Goal: Check status: Check status

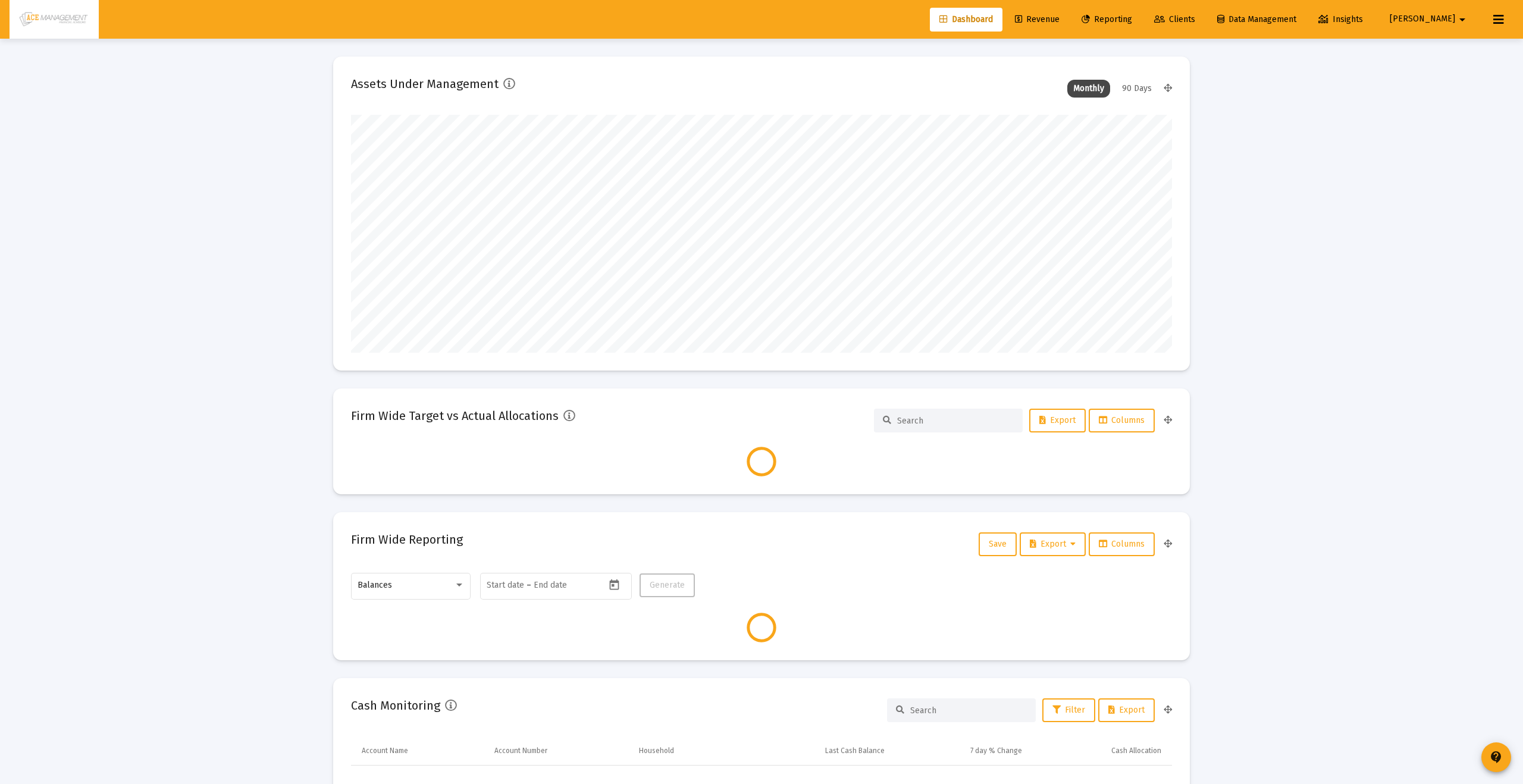
type input "[DATE]"
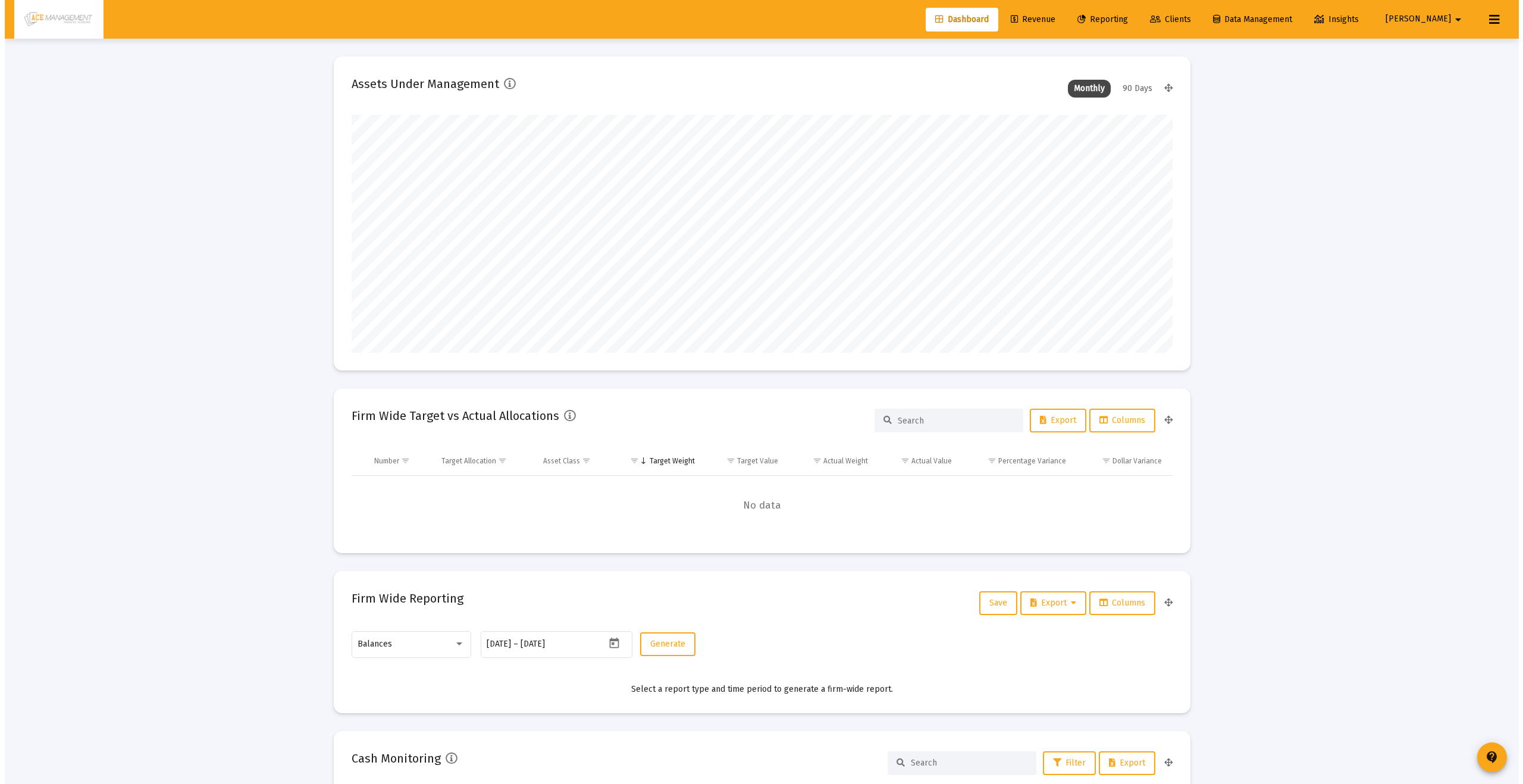
scroll to position [238, 442]
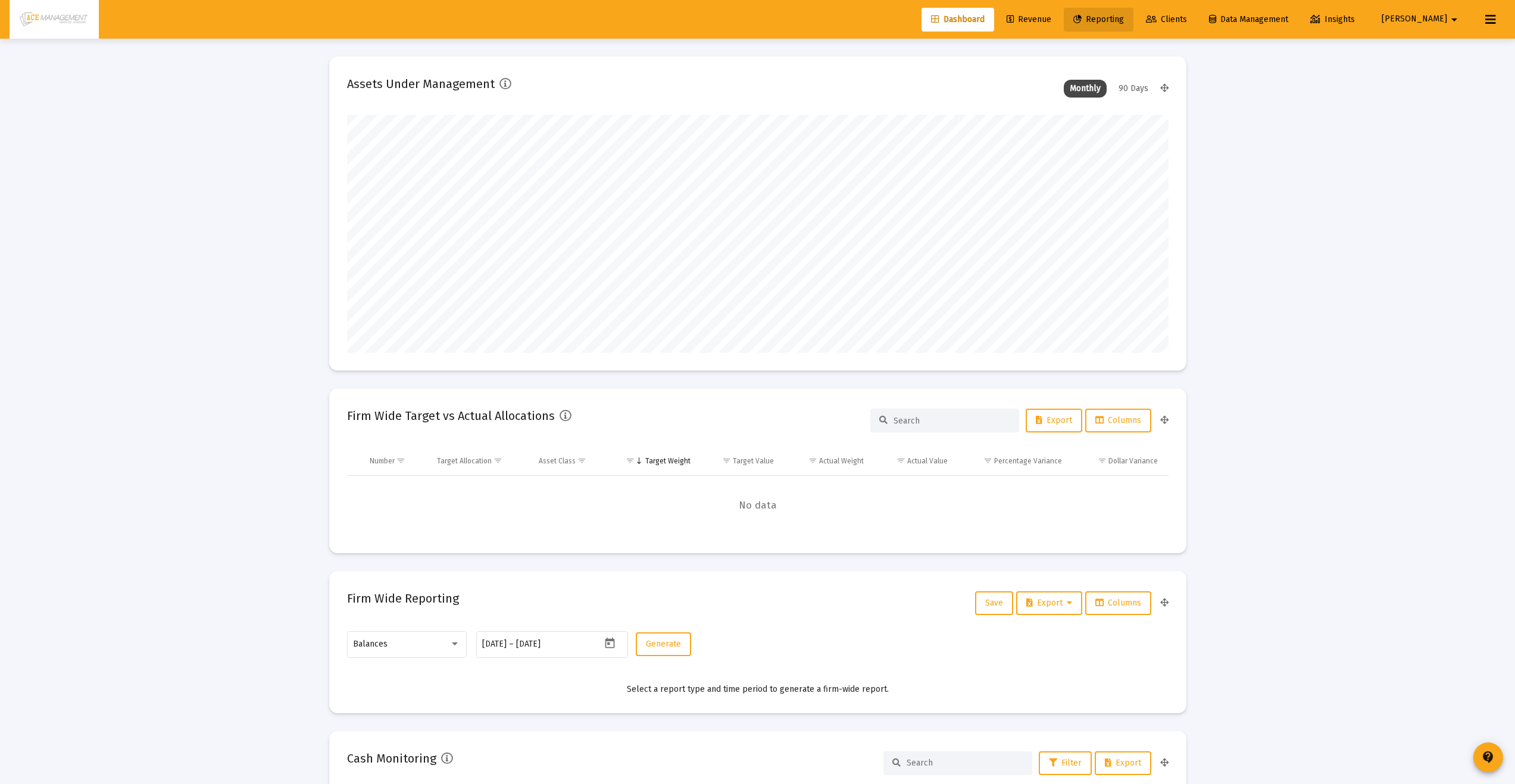
click at [1124, 17] on span "Reporting" at bounding box center [1098, 19] width 51 height 10
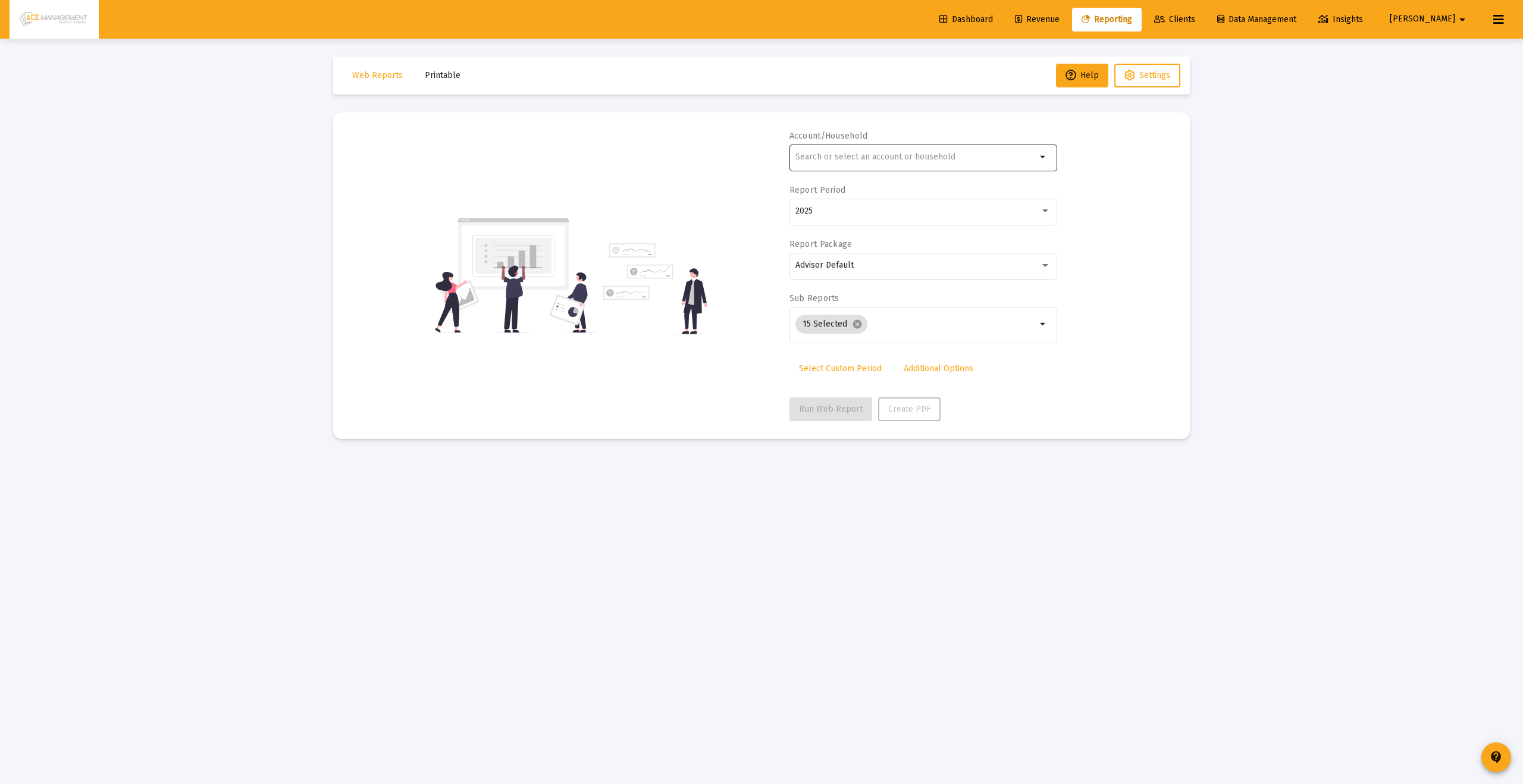
click at [907, 168] on div at bounding box center [916, 157] width 241 height 29
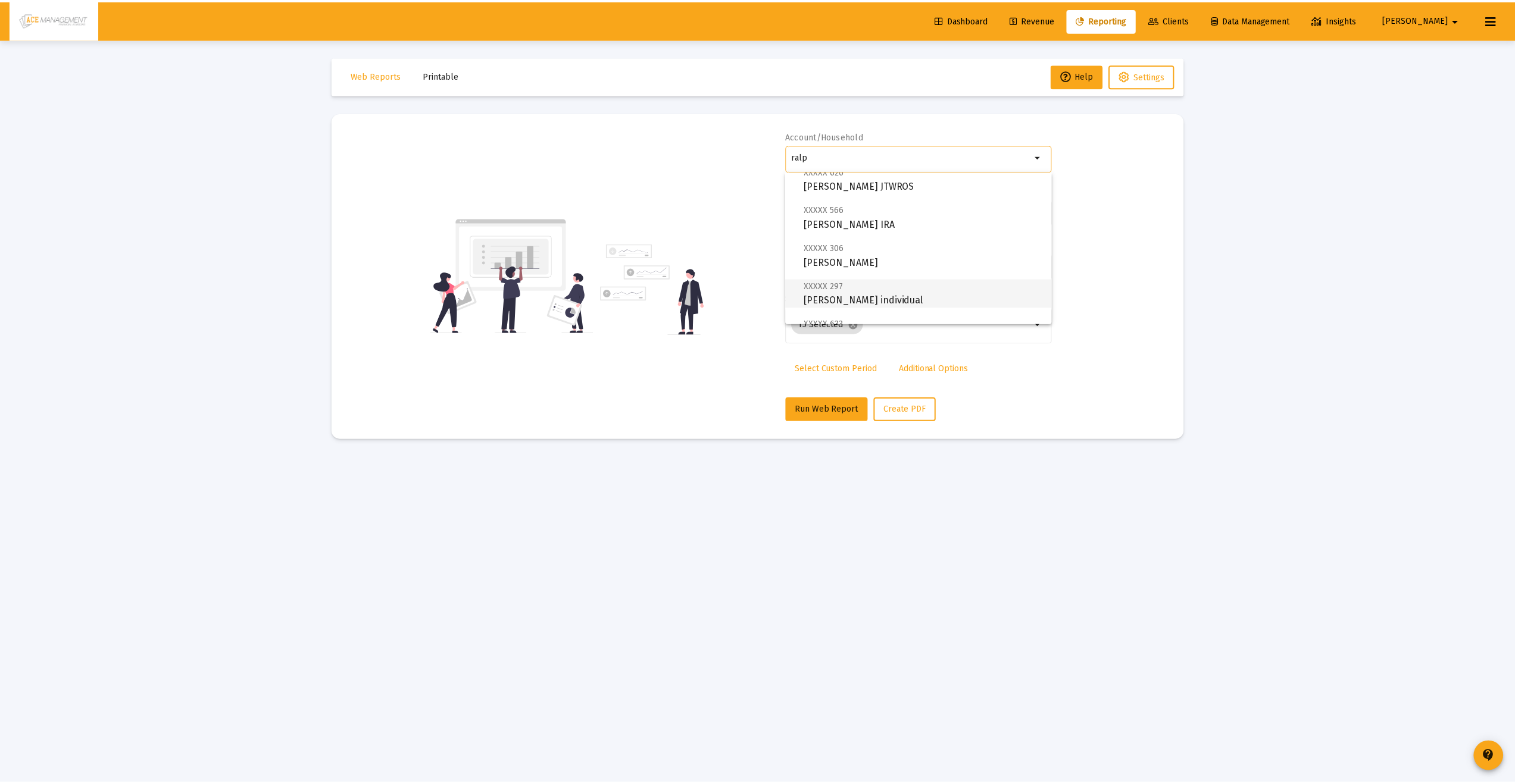
scroll to position [37, 0]
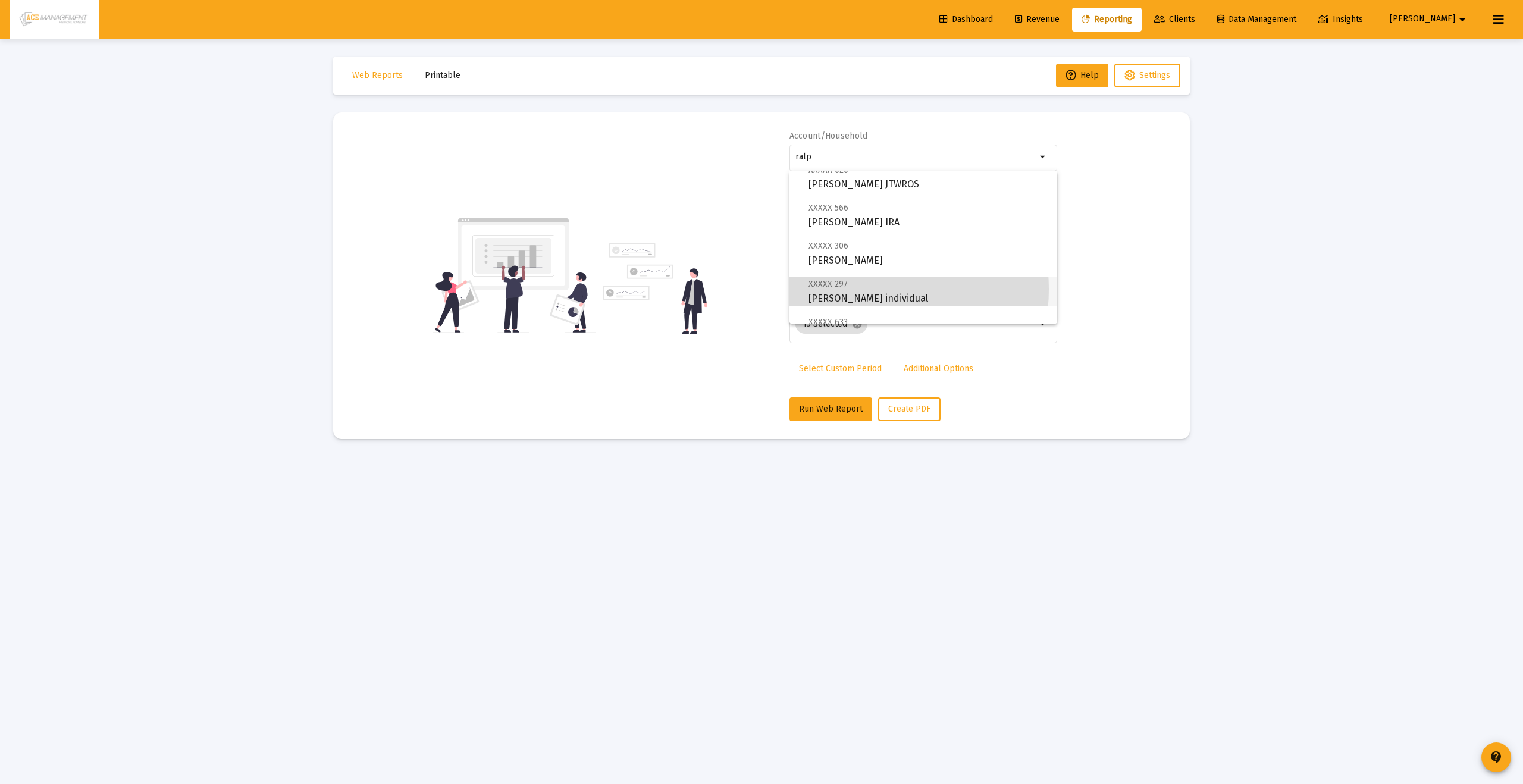
click at [860, 289] on span "XXXXX 297 [PERSON_NAME] individual" at bounding box center [928, 291] width 239 height 29
type input "[PERSON_NAME] individual"
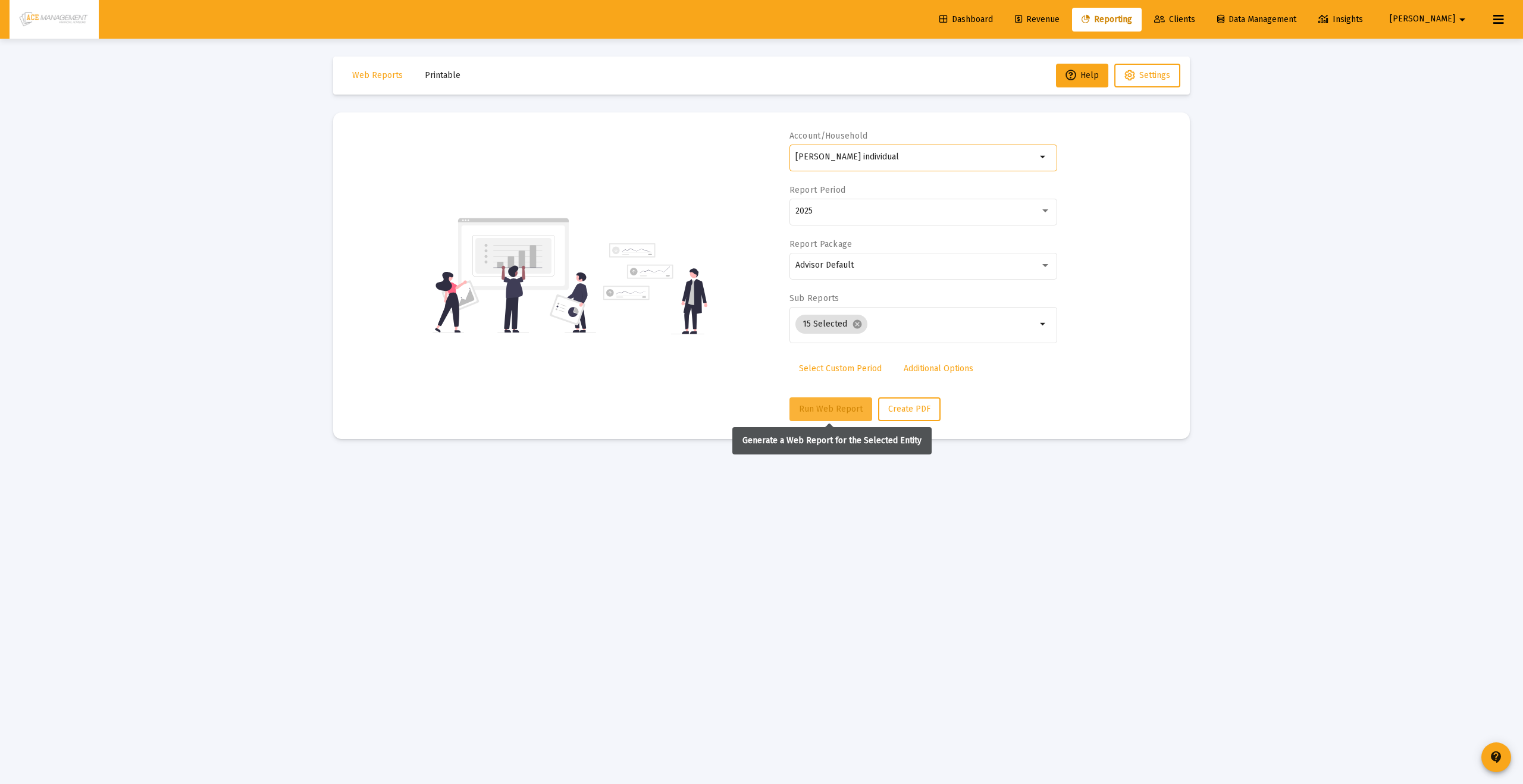
click at [796, 416] on button "Run Web Report" at bounding box center [831, 409] width 83 height 24
select select "View all"
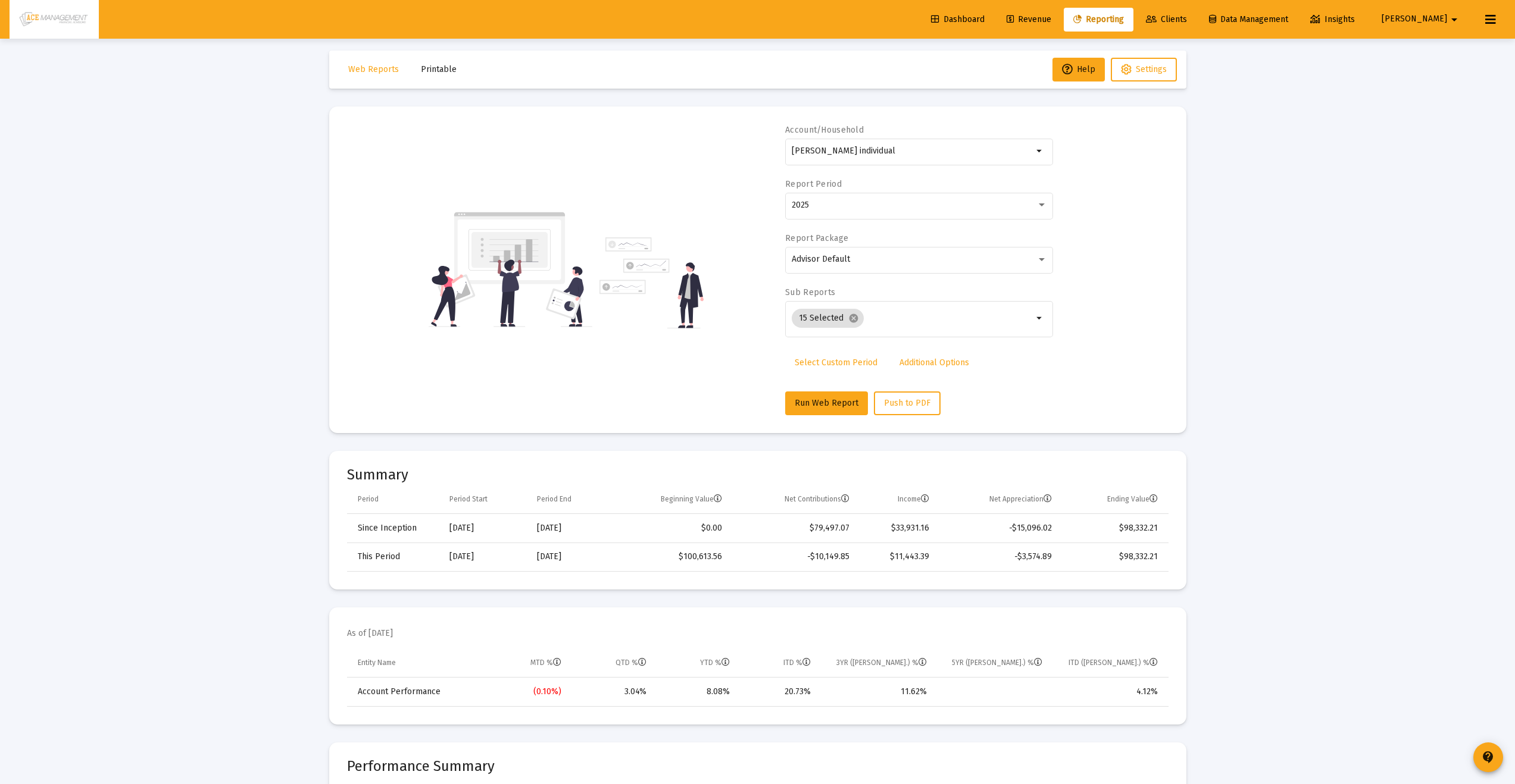
scroll to position [0, 0]
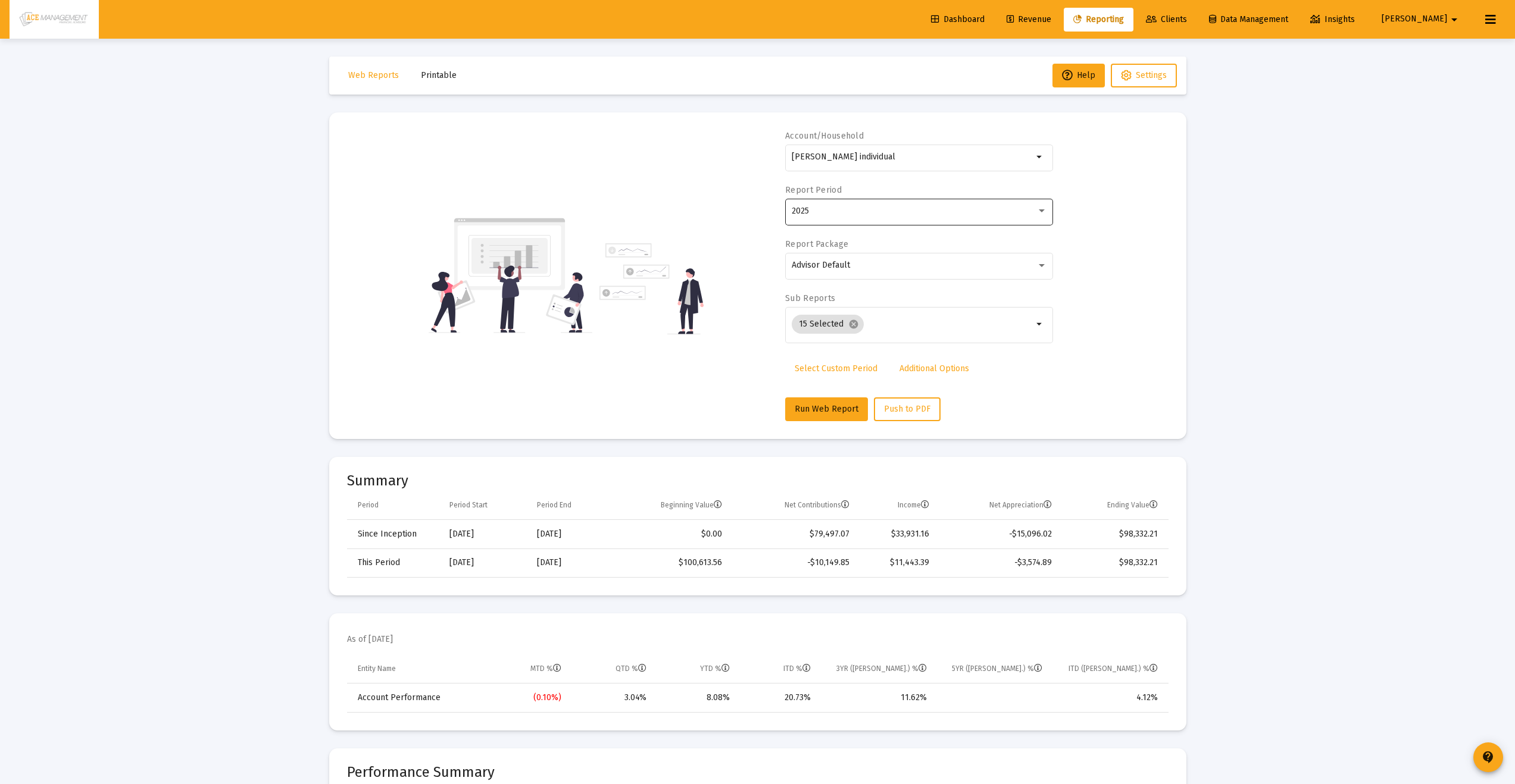
click at [967, 223] on div "2025" at bounding box center [919, 211] width 256 height 29
click at [903, 173] on span "[DATE]" at bounding box center [914, 171] width 246 height 25
click at [814, 399] on button "Run Web Report" at bounding box center [826, 409] width 83 height 24
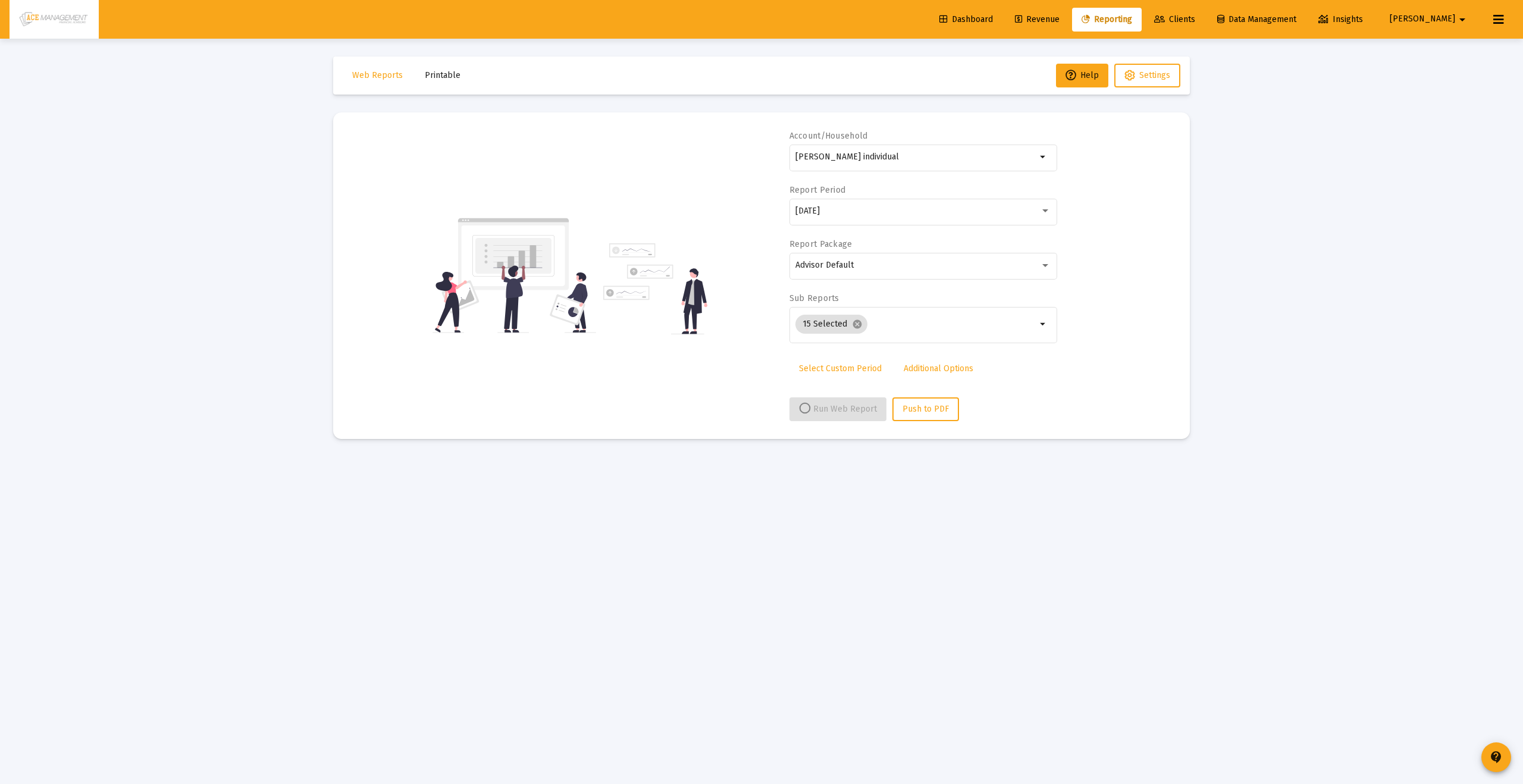
select select "View all"
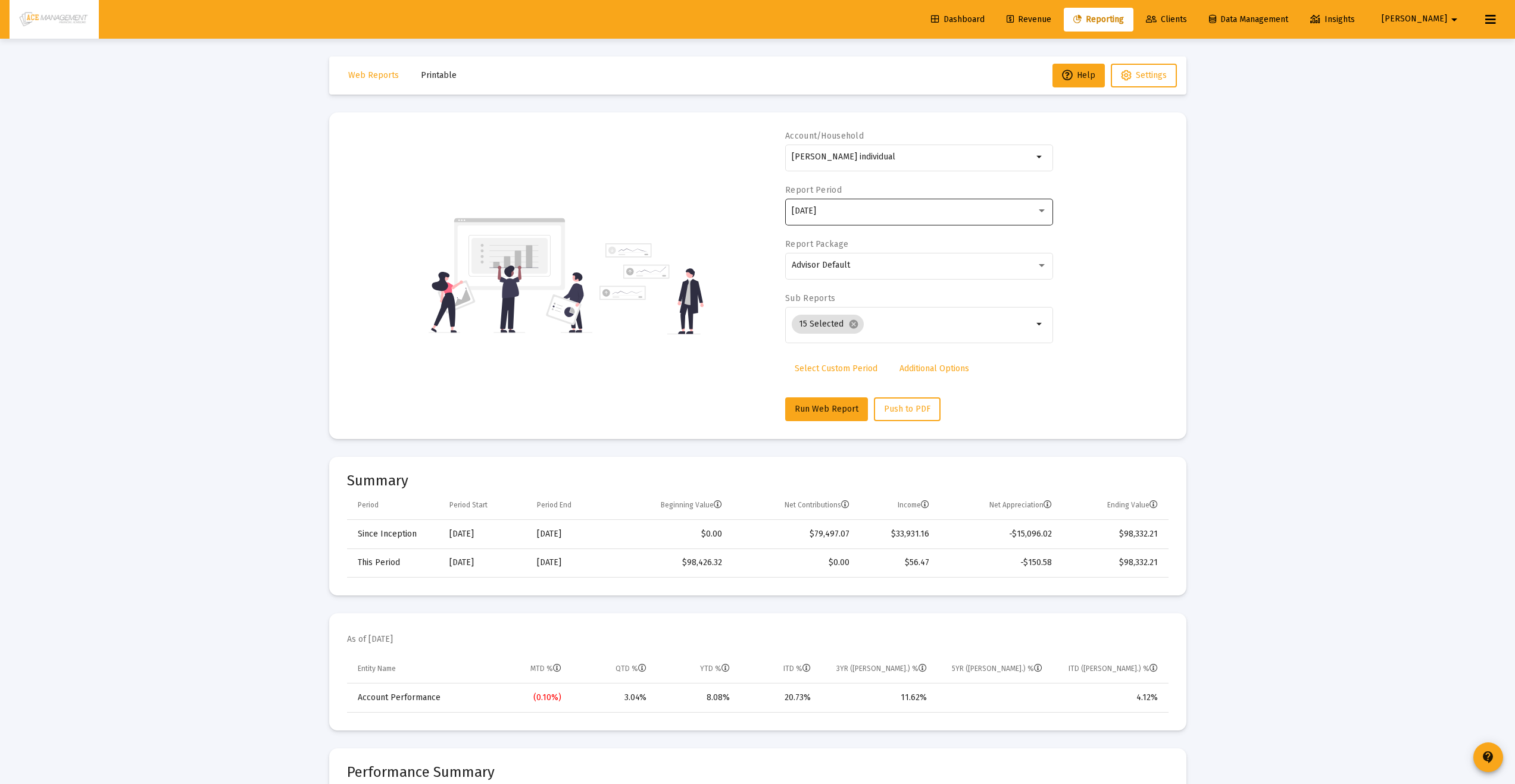
click at [982, 207] on div "[DATE]" at bounding box center [914, 212] width 245 height 10
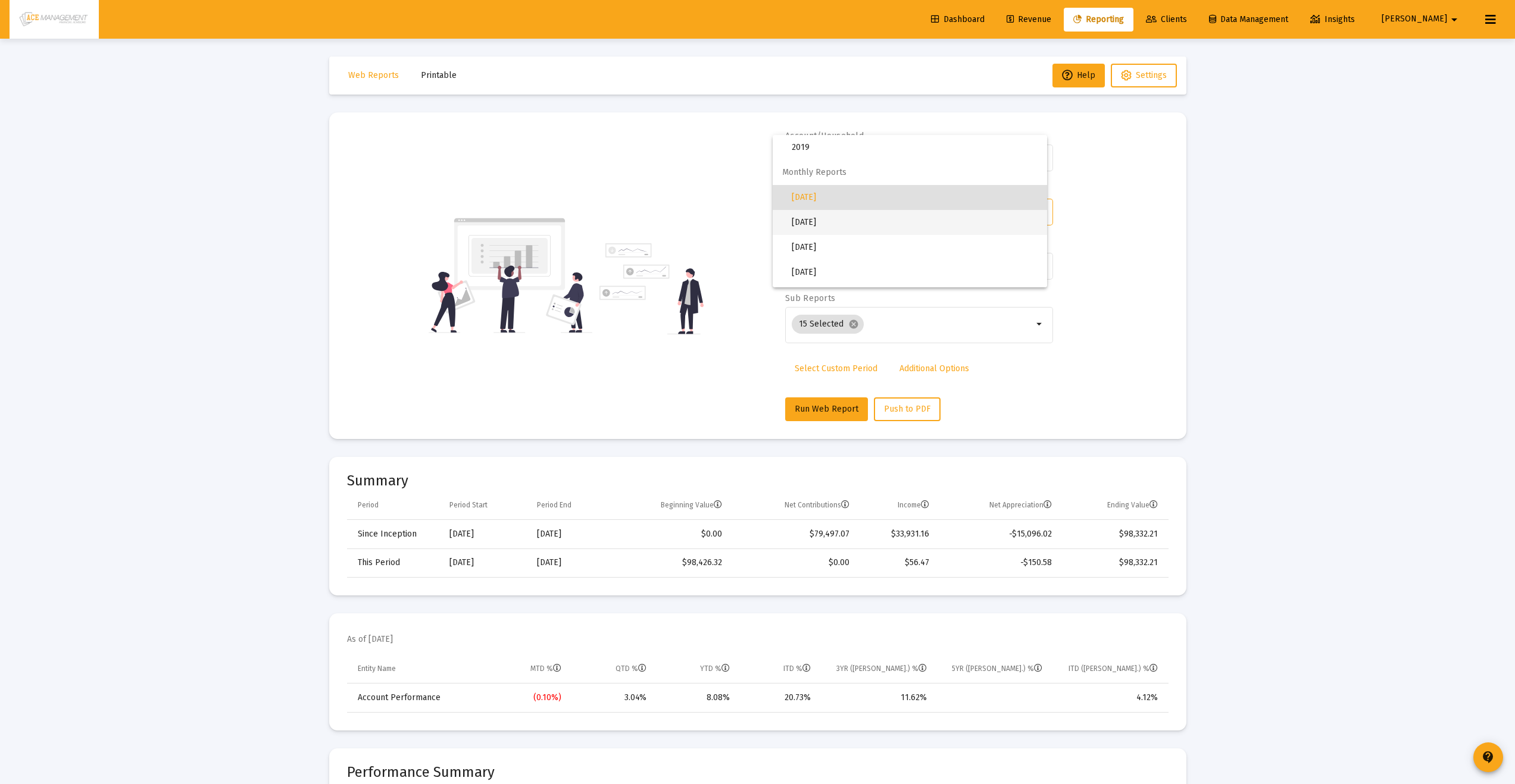
scroll to position [202, 0]
click at [854, 262] on span "[DATE]" at bounding box center [914, 270] width 246 height 25
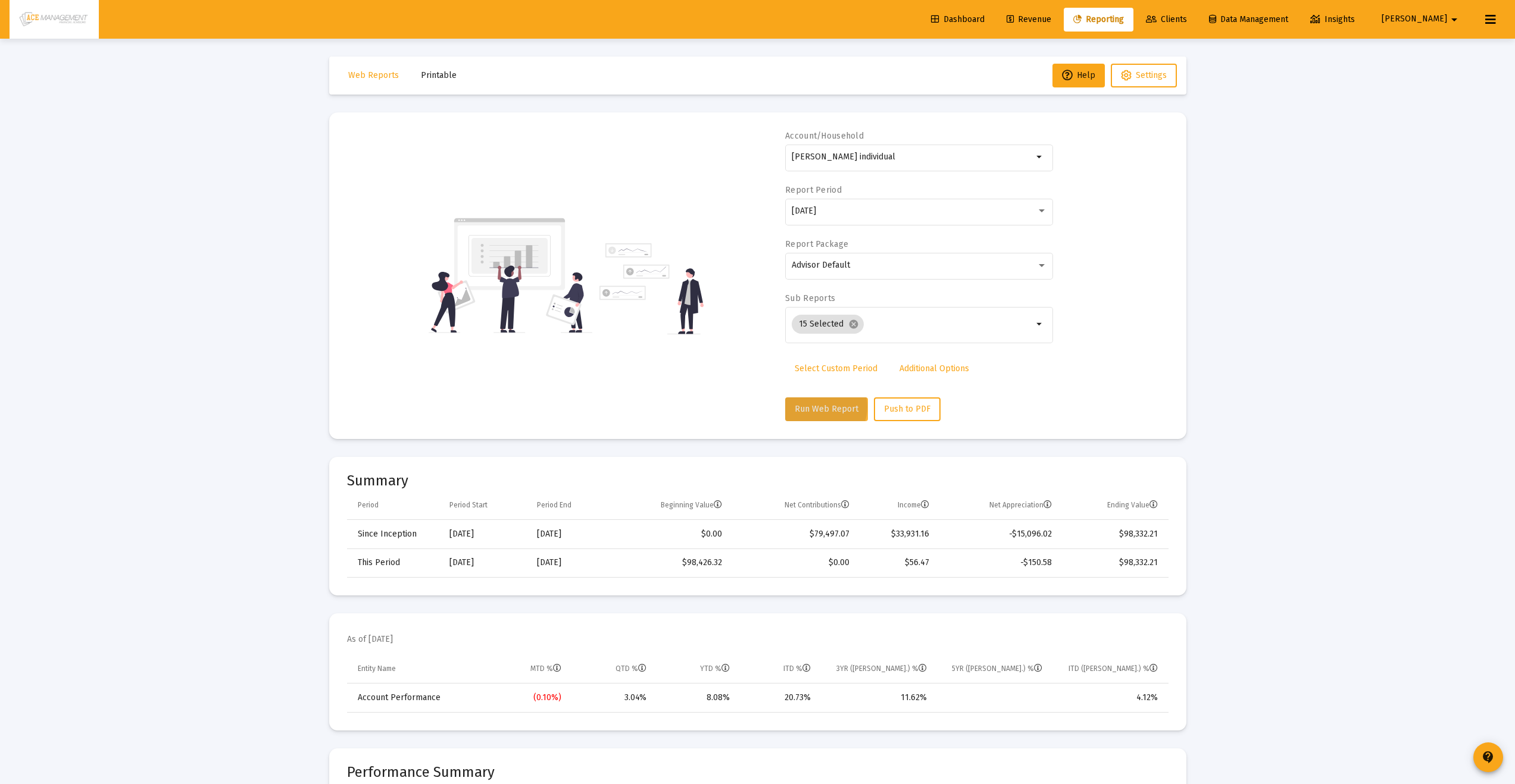
click at [818, 407] on span "Run Web Report" at bounding box center [826, 409] width 63 height 10
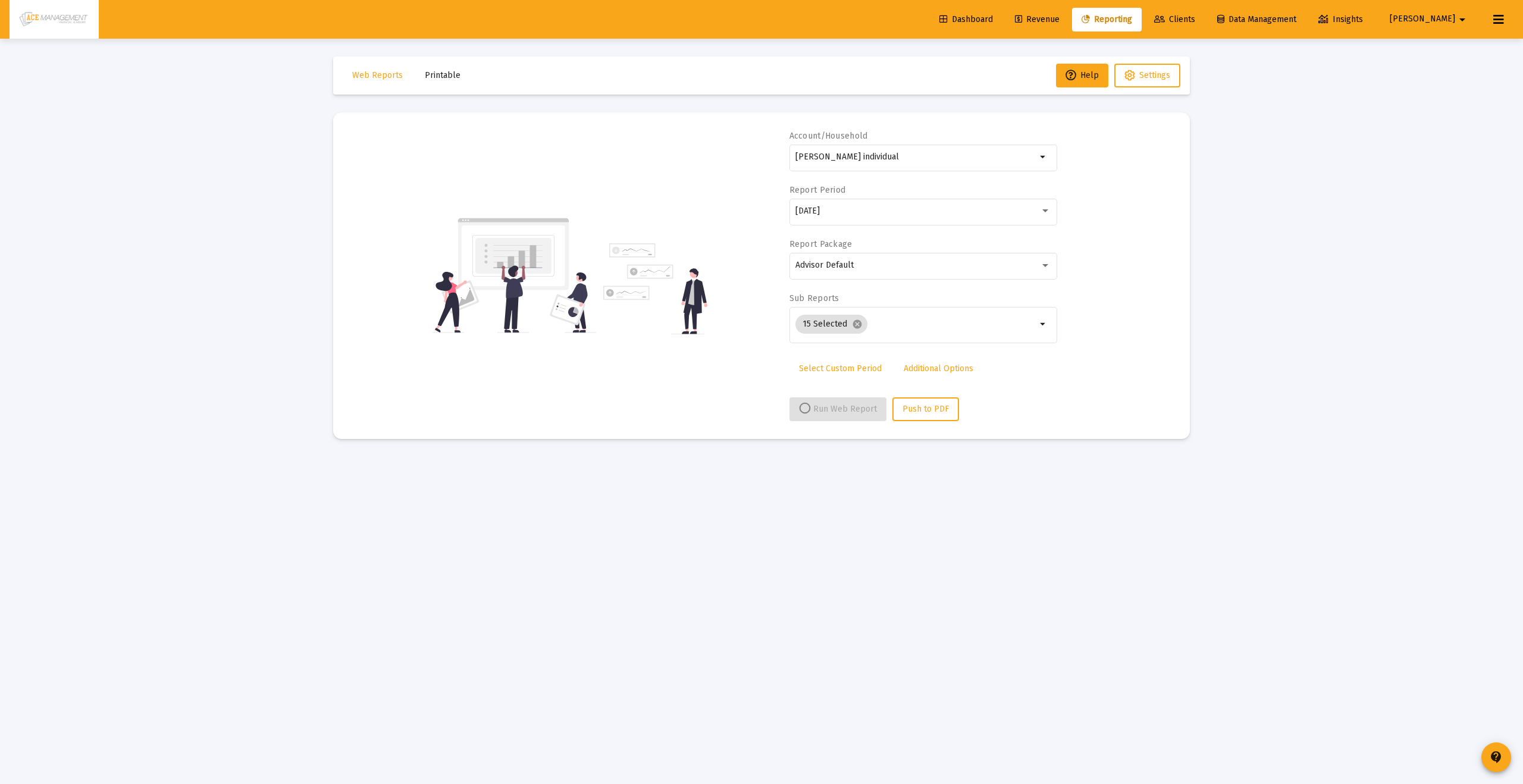
select select "View 1 month"
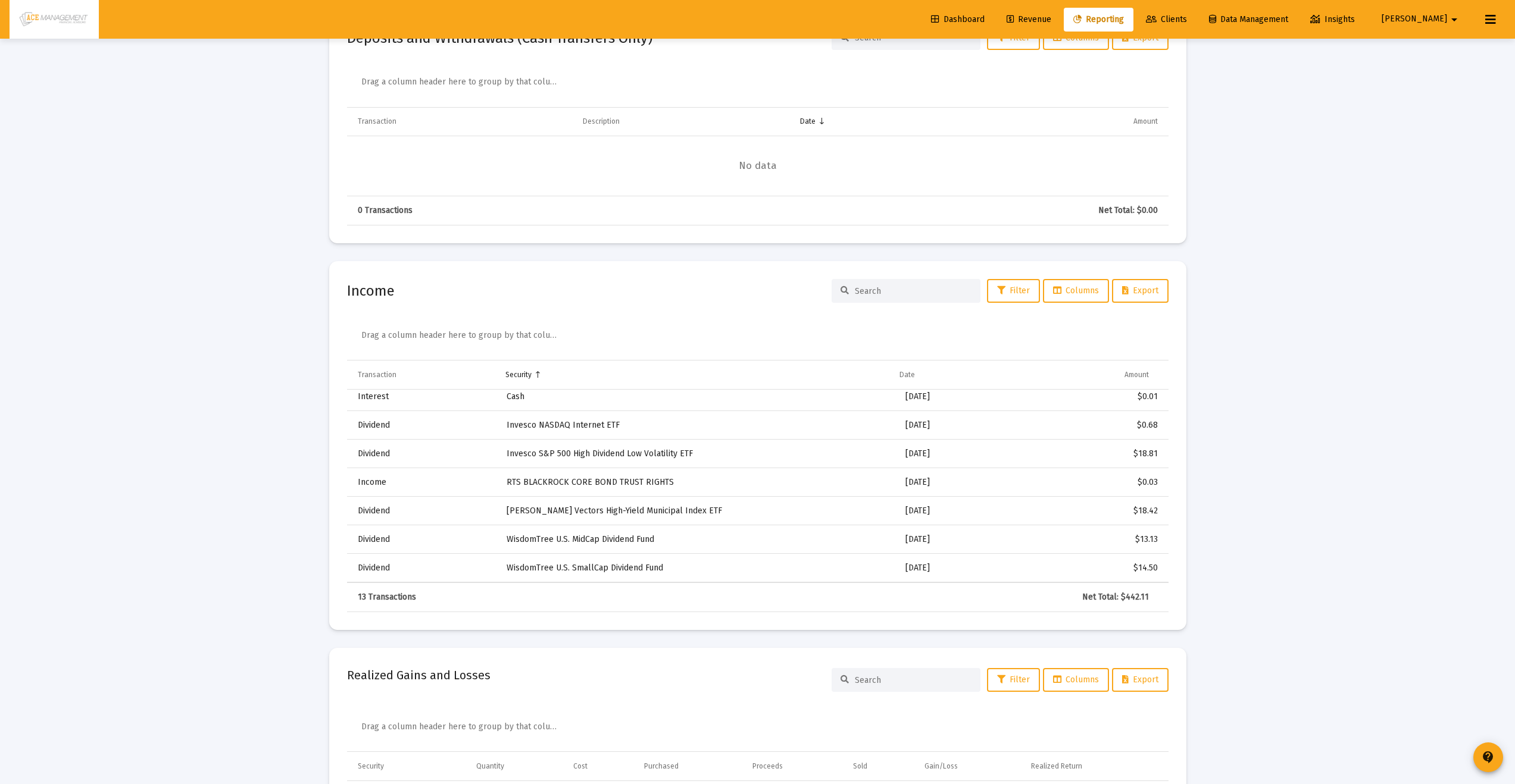
scroll to position [3133, 0]
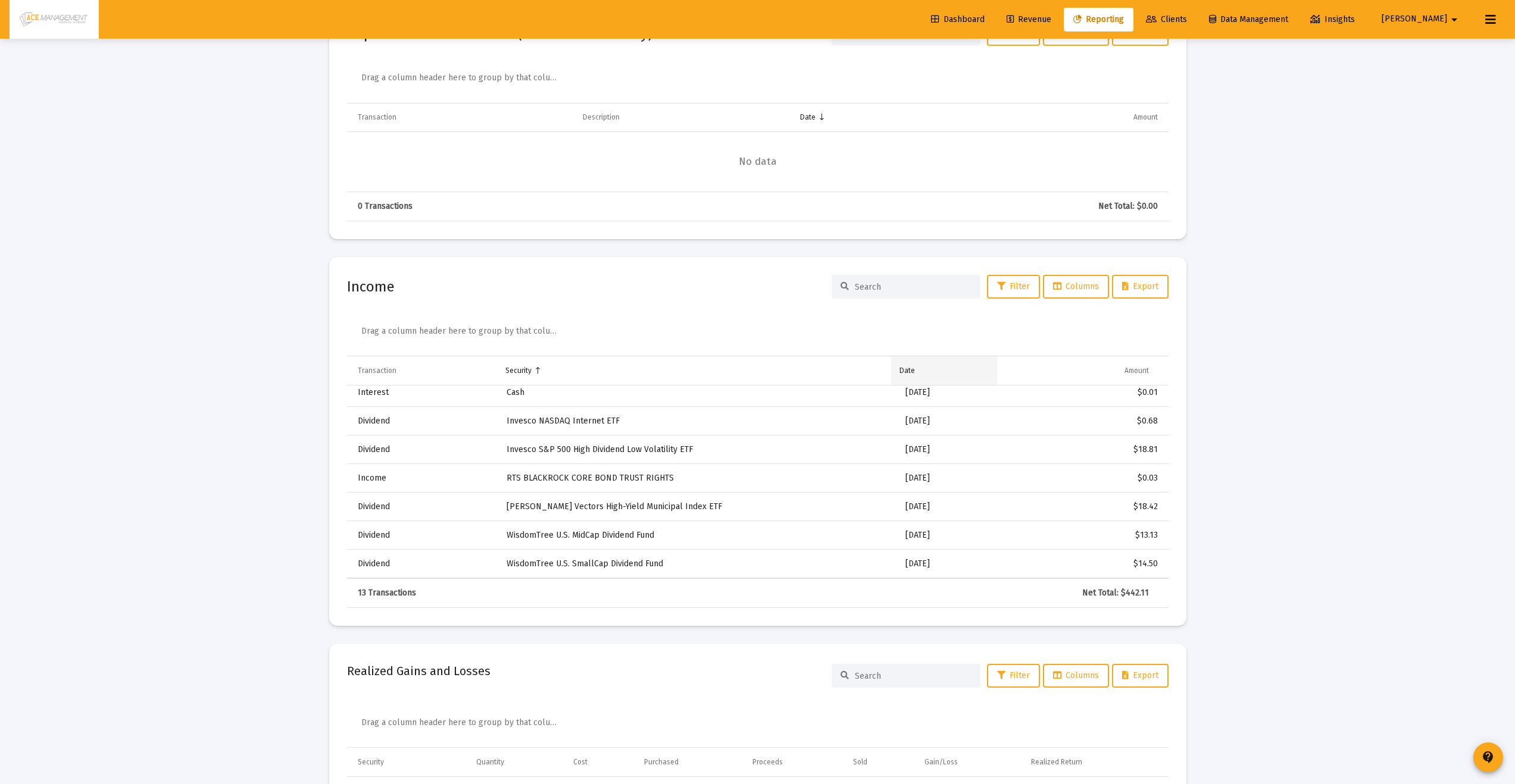
click at [902, 374] on div "Date" at bounding box center [907, 371] width 15 height 10
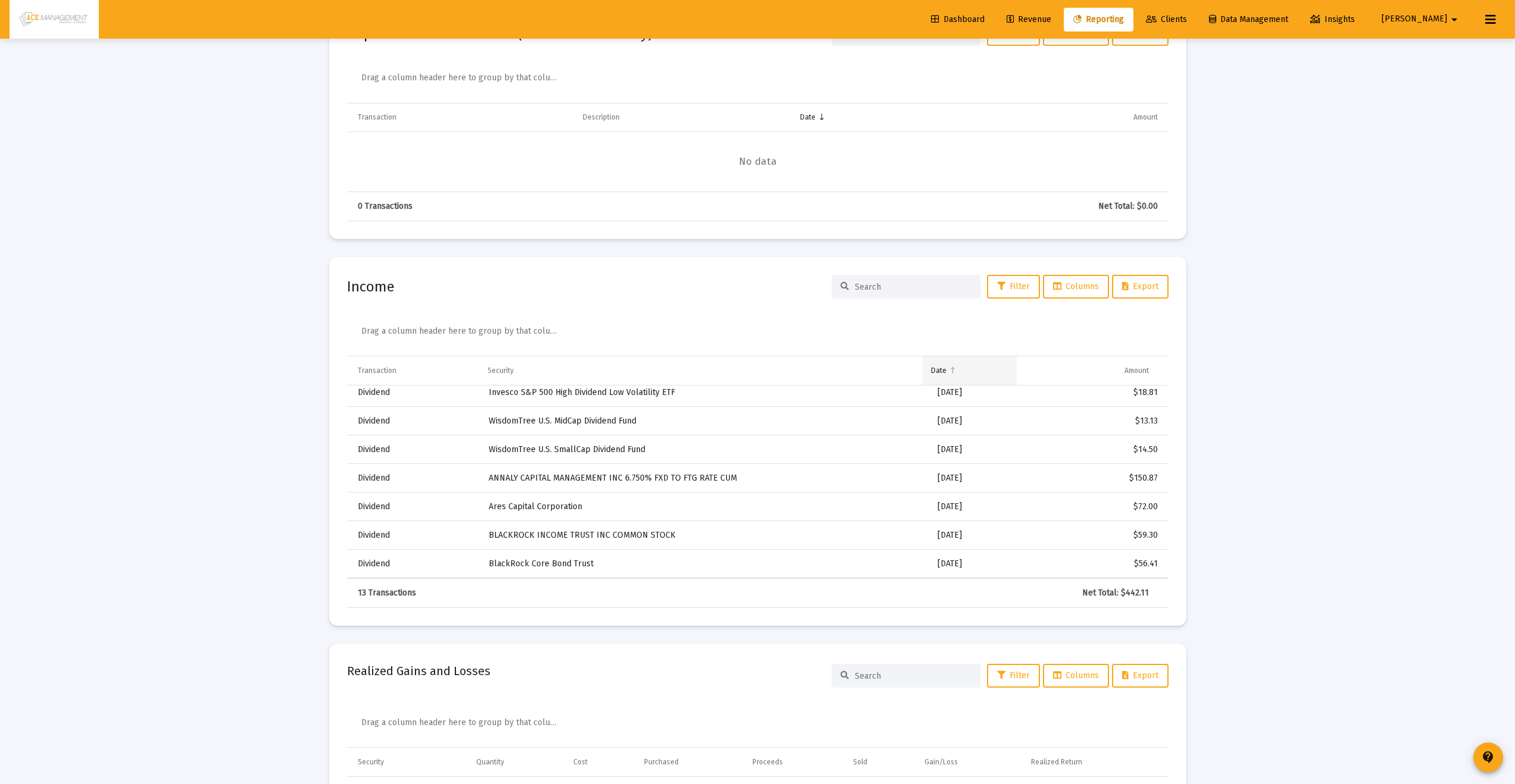
click at [939, 371] on div "Date" at bounding box center [938, 371] width 15 height 10
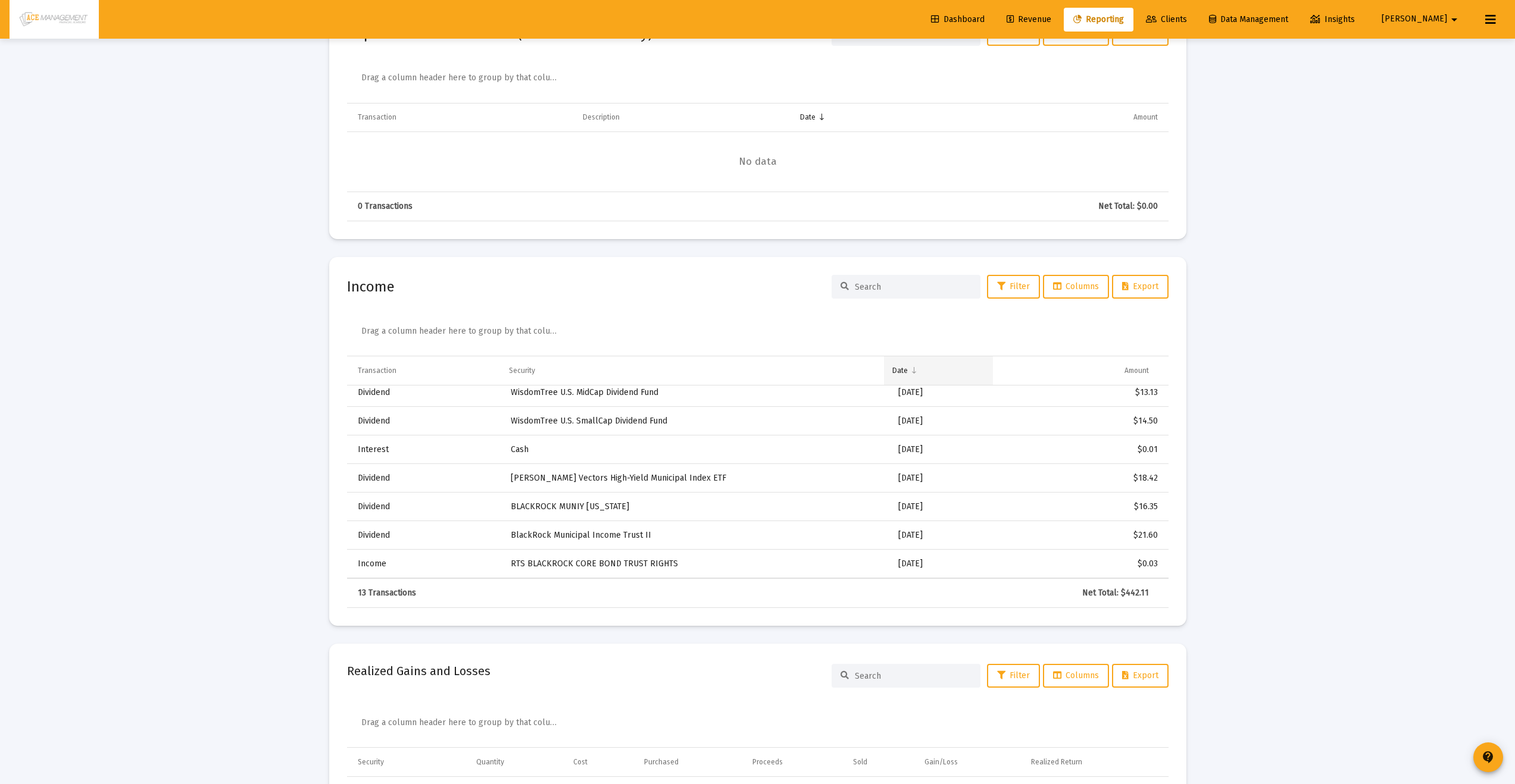
click at [919, 372] on td "Date" at bounding box center [938, 371] width 109 height 29
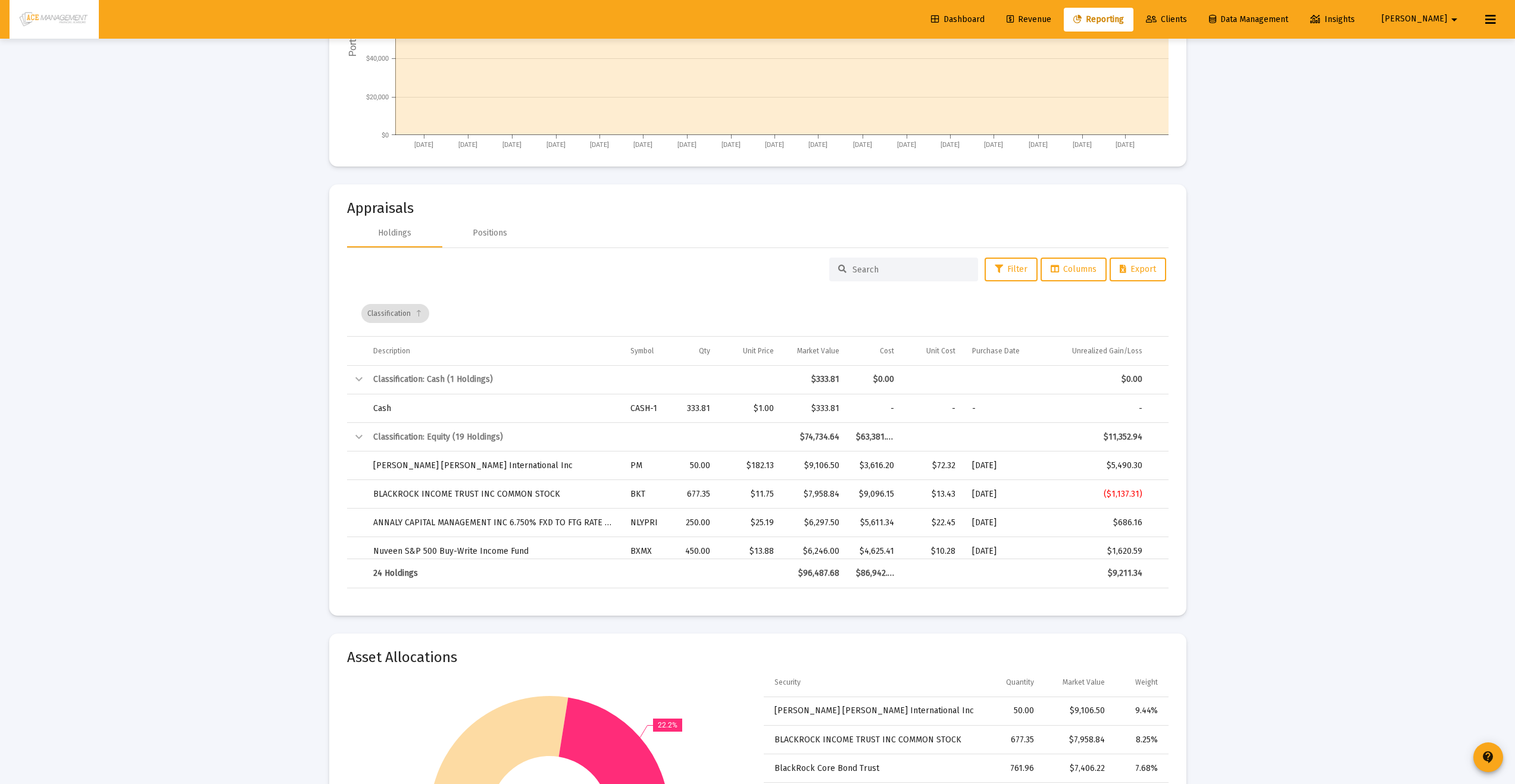
scroll to position [1776, 0]
